Goal: Transaction & Acquisition: Download file/media

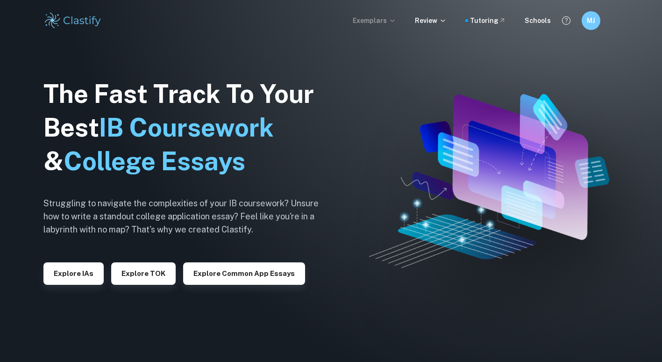
click at [388, 20] on p "Exemplars" at bounding box center [374, 20] width 43 height 10
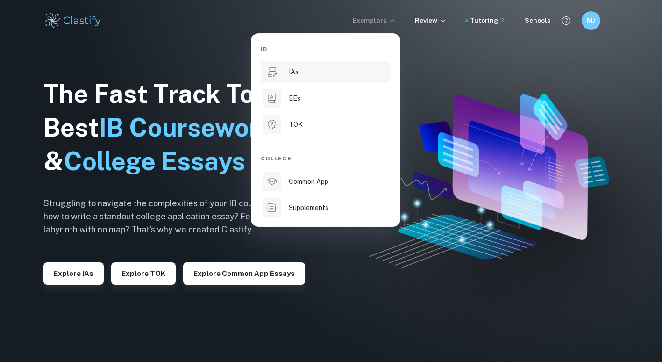
click at [329, 78] on li "IAs" at bounding box center [326, 72] width 130 height 22
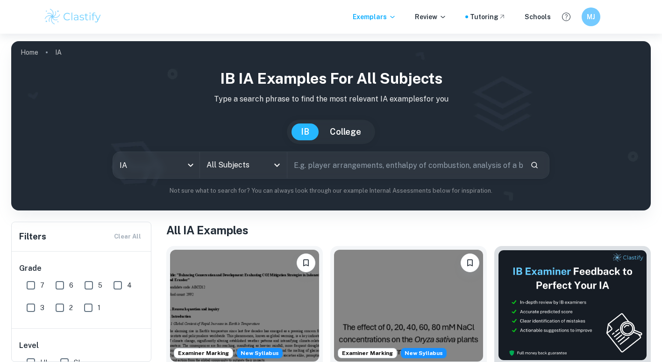
click at [306, 173] on input "text" at bounding box center [404, 165] width 235 height 26
type input "maths"
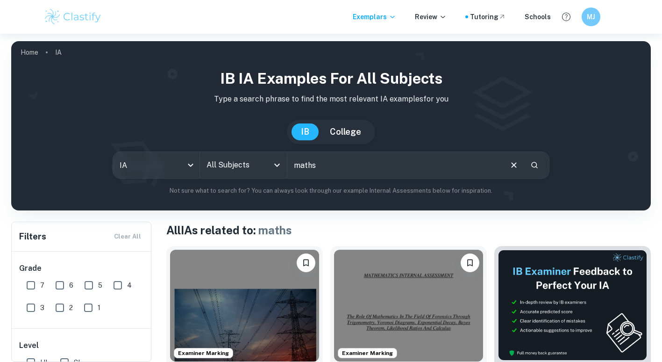
click at [340, 177] on input "maths" at bounding box center [394, 165] width 214 height 26
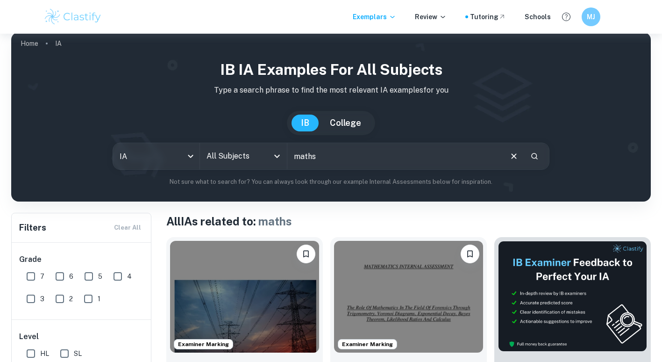
scroll to position [62, 0]
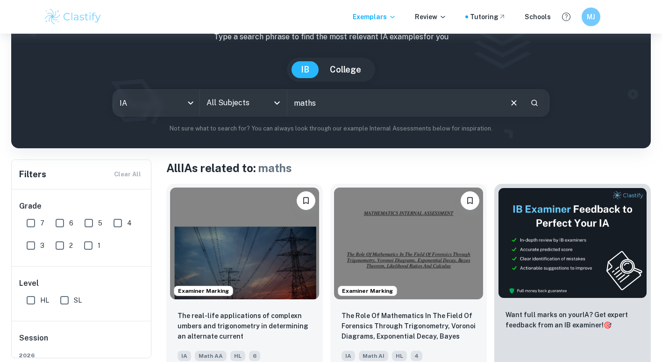
click at [277, 107] on icon "Open" at bounding box center [276, 102] width 11 height 11
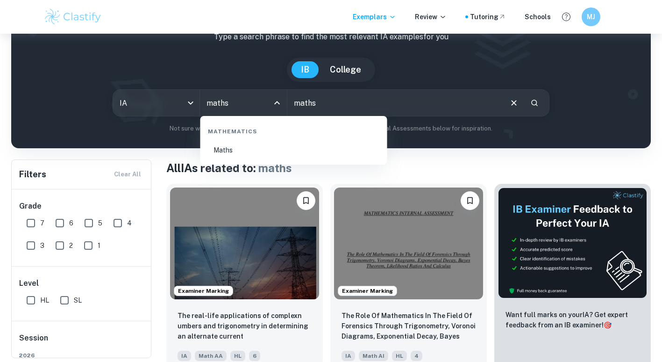
click at [258, 148] on li "Maths" at bounding box center [293, 149] width 179 height 21
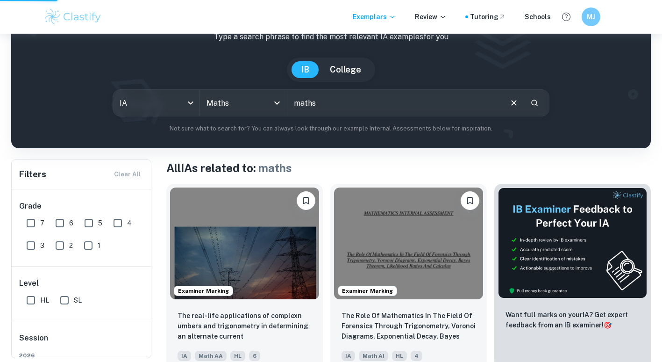
type input "Maths"
click at [323, 103] on input "maths" at bounding box center [394, 103] width 214 height 26
type input "mat"
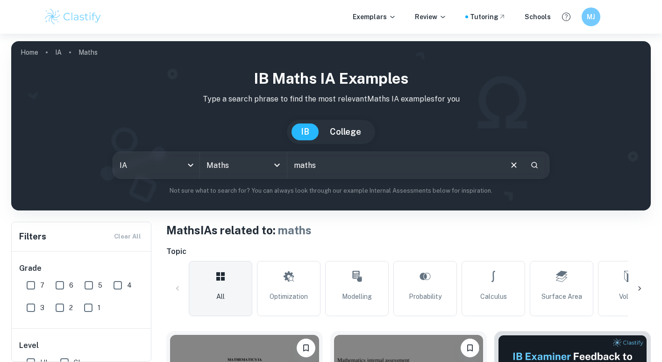
click at [321, 166] on input "maths" at bounding box center [394, 165] width 214 height 26
type input "modelling"
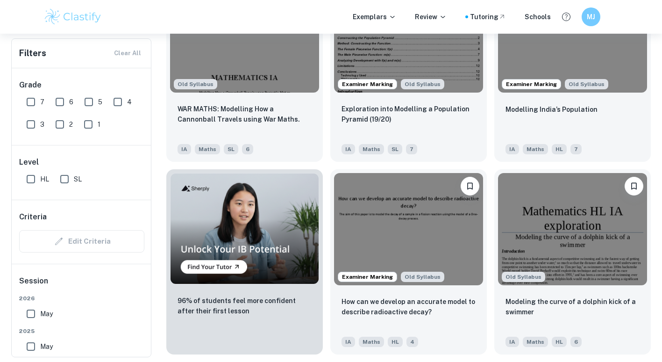
scroll to position [542, 0]
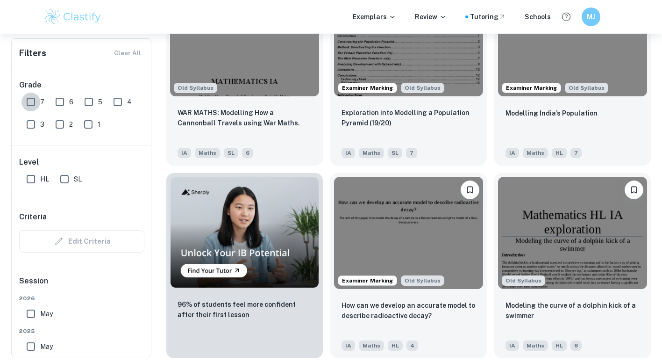
click at [28, 99] on input "7" at bounding box center [30, 102] width 19 height 19
checkbox input "true"
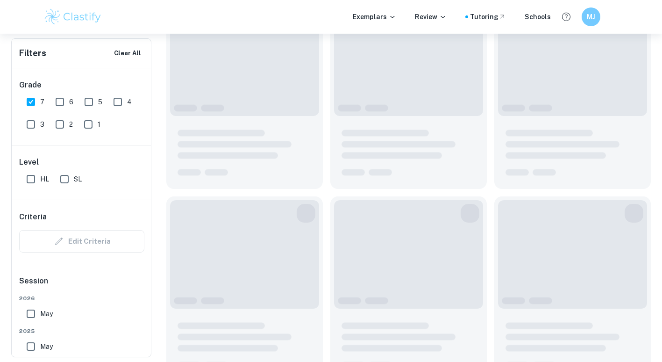
scroll to position [564, 0]
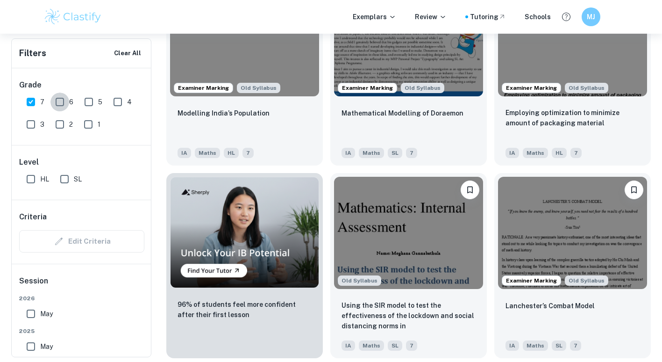
click at [58, 103] on input "6" at bounding box center [59, 102] width 19 height 19
checkbox input "true"
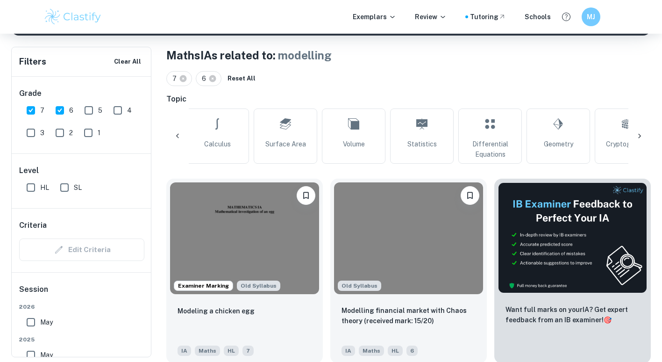
scroll to position [174, 0]
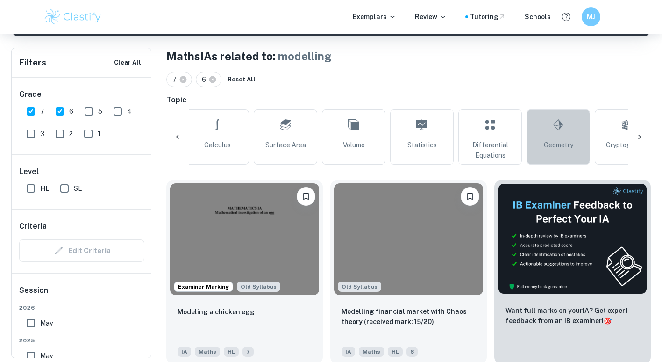
click at [544, 131] on link "Geometry" at bounding box center [559, 136] width 64 height 55
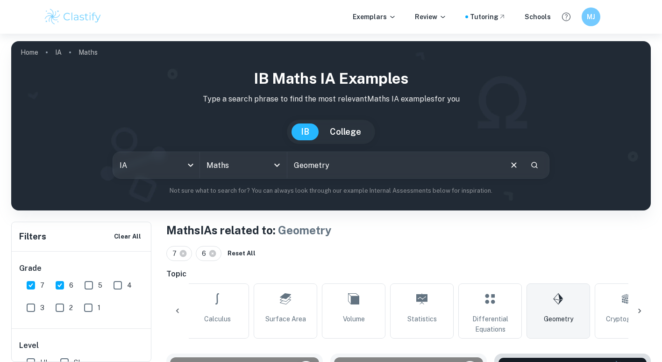
click at [339, 170] on input "Geometry" at bounding box center [394, 165] width 214 height 26
type input "G"
type input "Voronoi"
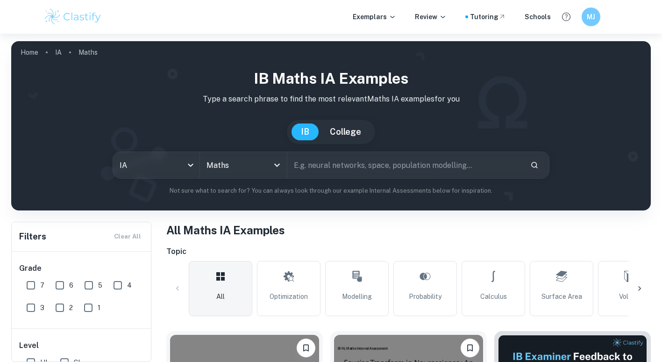
click at [334, 167] on input "text" at bounding box center [404, 165] width 235 height 26
type input "N"
type input "Voronoi diagrams"
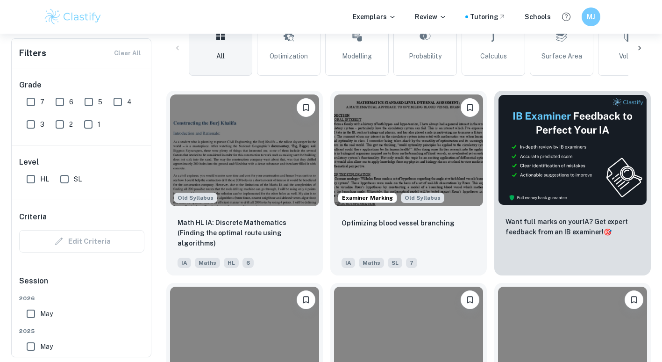
scroll to position [238, 0]
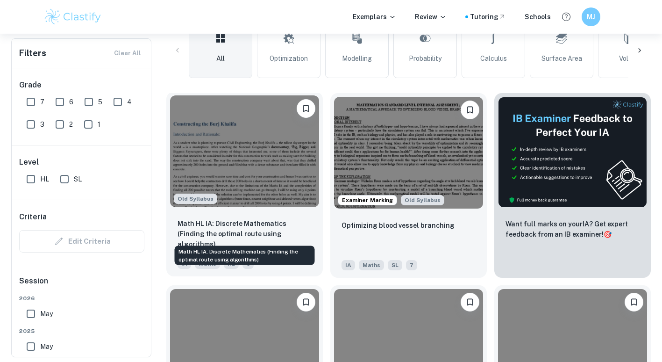
click at [284, 236] on p "Math HL IA: Discrete Mathematics (Finding the optimal route using algorithms)" at bounding box center [245, 233] width 134 height 31
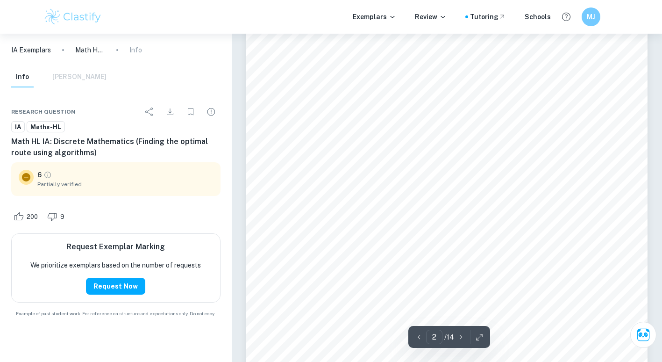
scroll to position [270, 0]
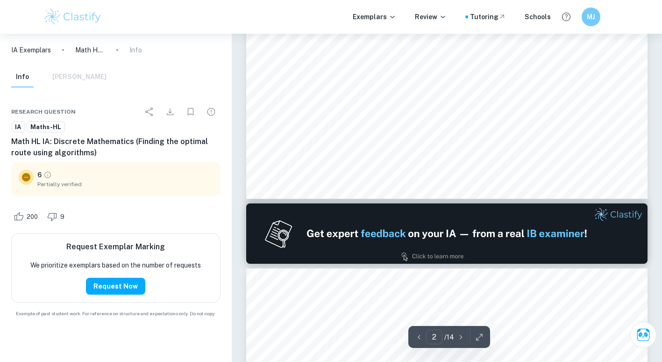
type input "1"
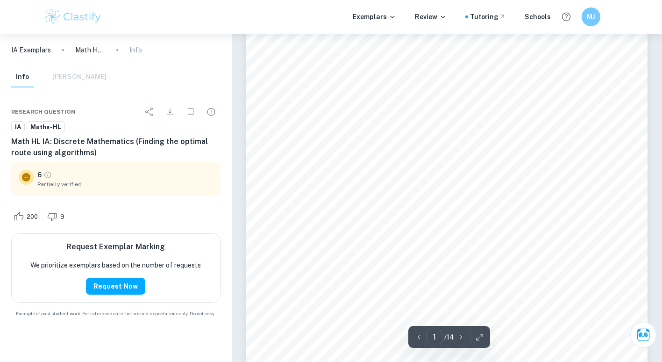
scroll to position [0, 0]
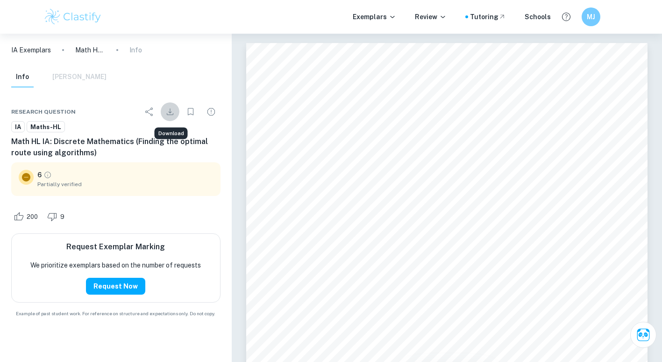
click at [172, 116] on icon "Download" at bounding box center [169, 111] width 11 height 11
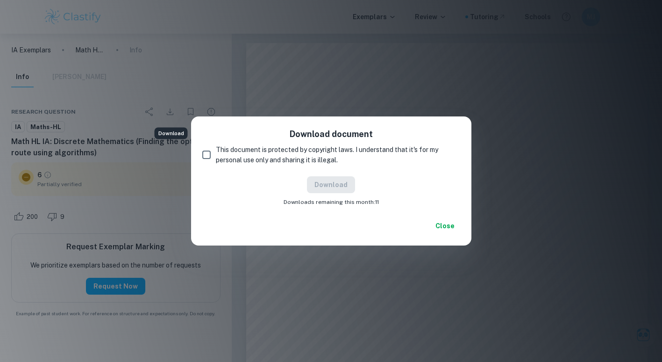
click at [207, 162] on input "This document is protected by copyright laws. I understand that it's for my per…" at bounding box center [206, 154] width 19 height 19
checkbox input "true"
click at [324, 182] on button "Download" at bounding box center [331, 184] width 48 height 17
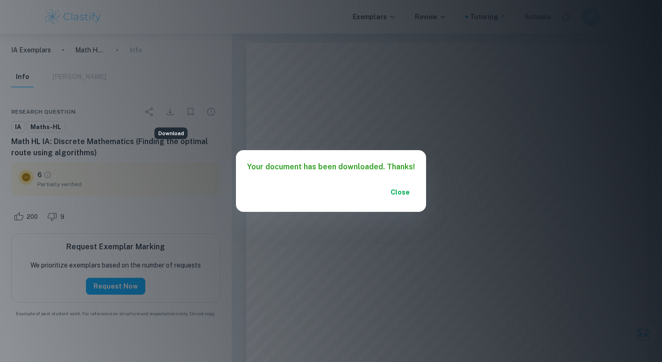
click at [278, 61] on div "Your document has been downloaded. Thanks! Close" at bounding box center [331, 181] width 662 height 362
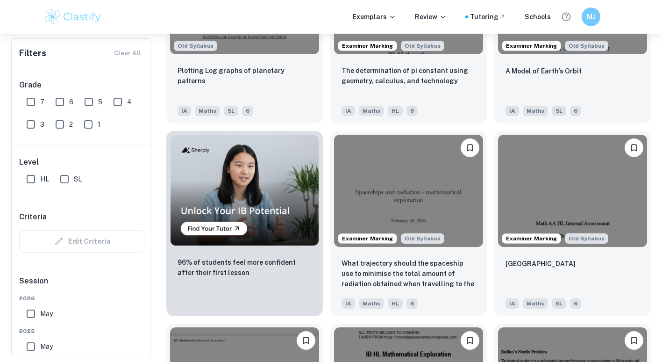
scroll to position [485, 0]
